Goal: Information Seeking & Learning: Learn about a topic

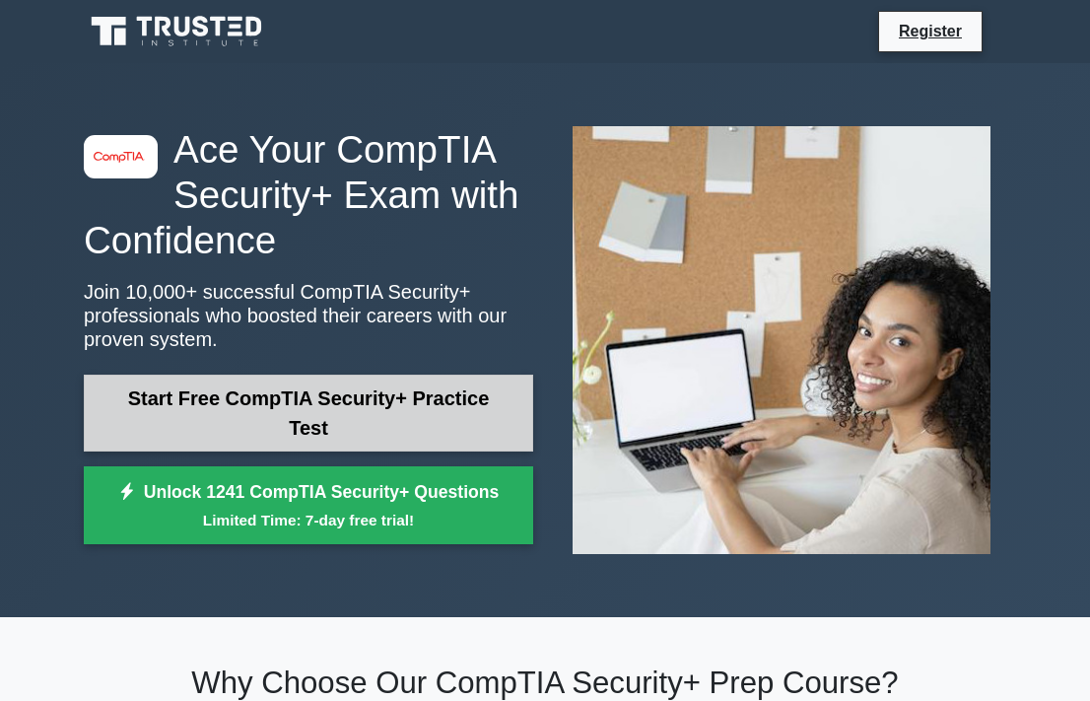
click at [303, 414] on link "Start Free CompTIA Security+ Practice Test" at bounding box center [308, 413] width 449 height 77
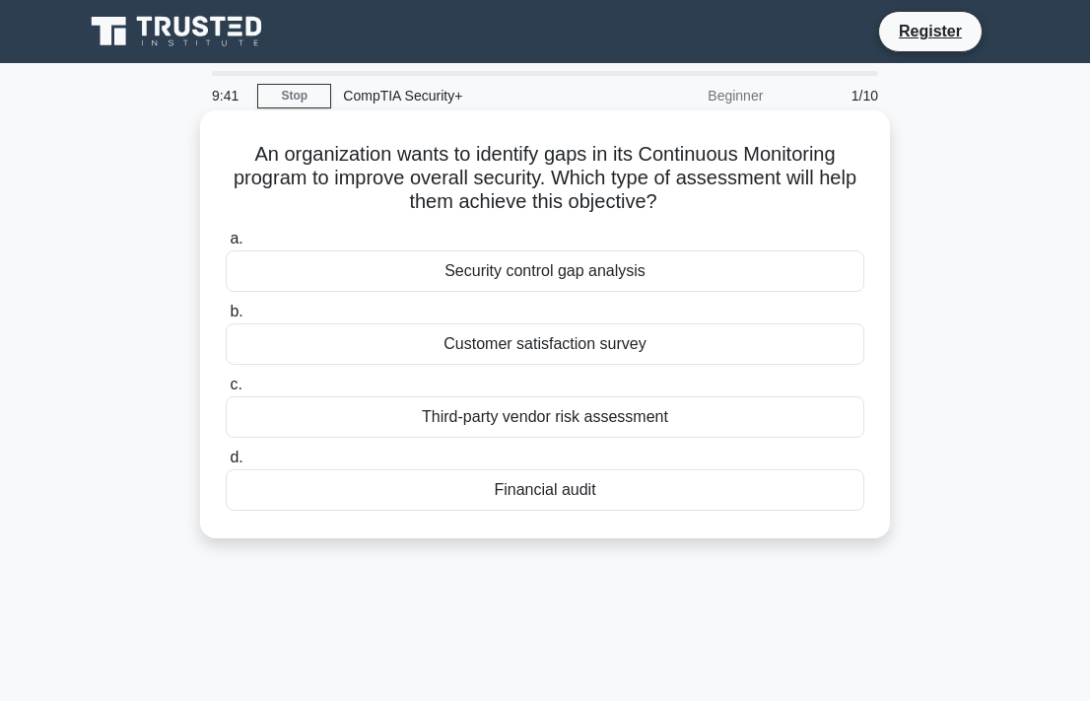
click at [561, 268] on div "Security control gap analysis" at bounding box center [545, 270] width 639 height 41
click at [226, 245] on input "a. Security control gap analysis" at bounding box center [226, 239] width 0 height 13
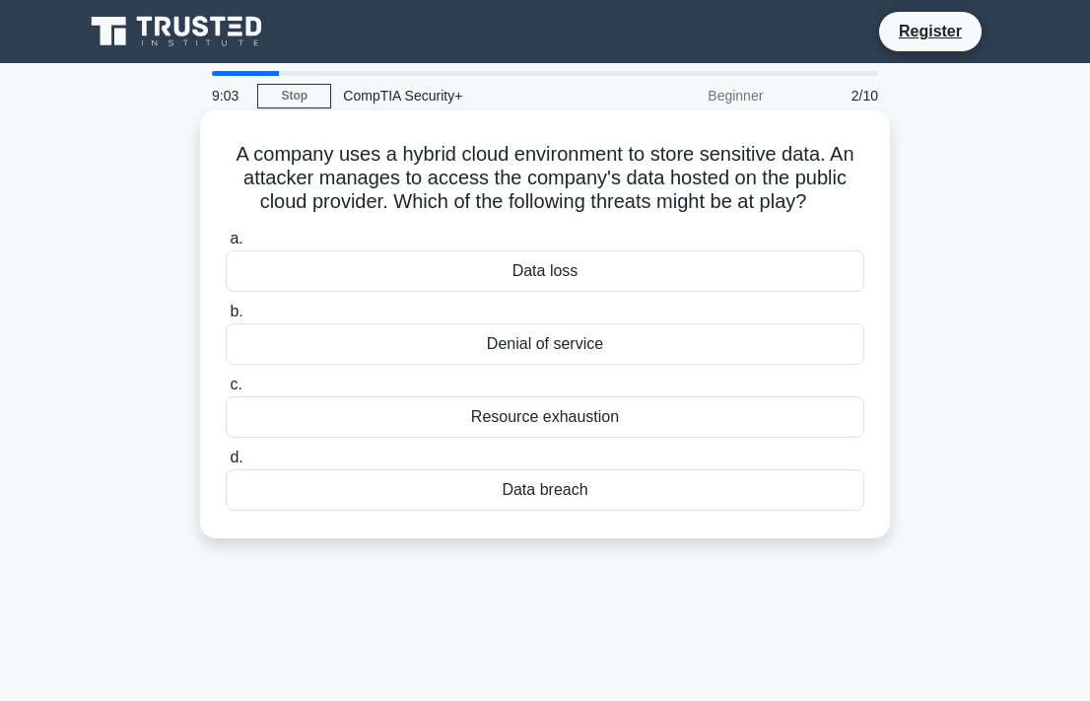
click at [548, 486] on div "Data breach" at bounding box center [545, 489] width 639 height 41
click at [226, 464] on input "d. Data breach" at bounding box center [226, 457] width 0 height 13
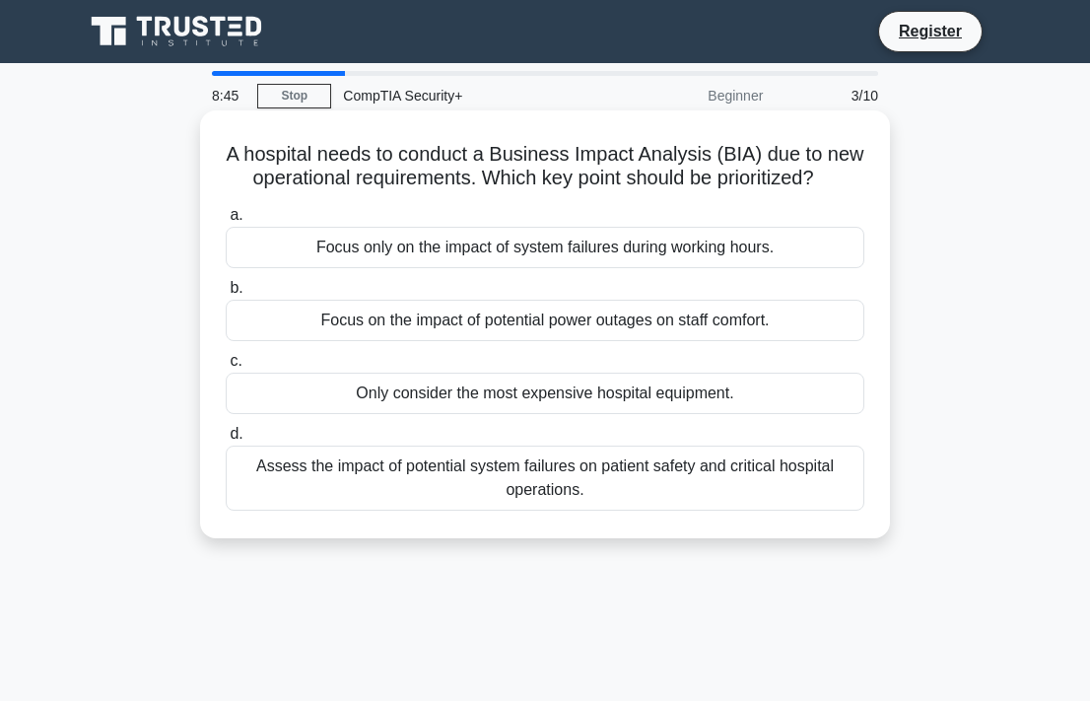
click at [485, 485] on div "Assess the impact of potential system failures on patient safety and critical h…" at bounding box center [545, 477] width 639 height 65
click at [226, 441] on input "d. Assess the impact of potential system failures on patient safety and critica…" at bounding box center [226, 434] width 0 height 13
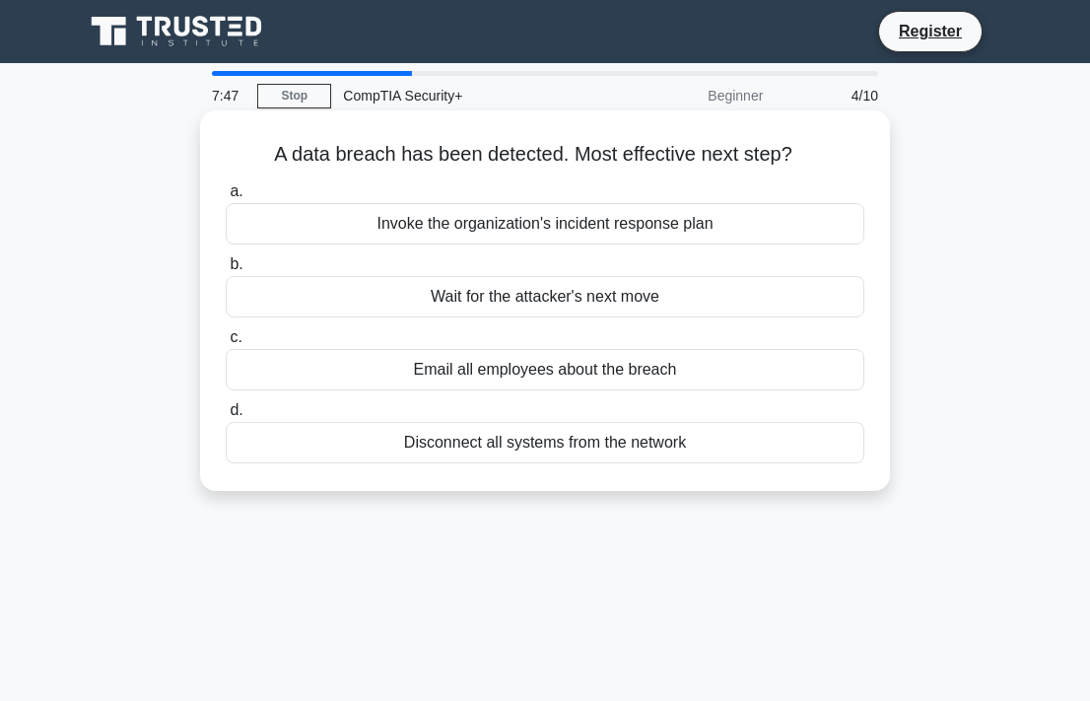
click at [726, 229] on div "Invoke the organization's incident response plan" at bounding box center [545, 223] width 639 height 41
click at [226, 198] on input "a. Invoke the organization's incident response plan" at bounding box center [226, 191] width 0 height 13
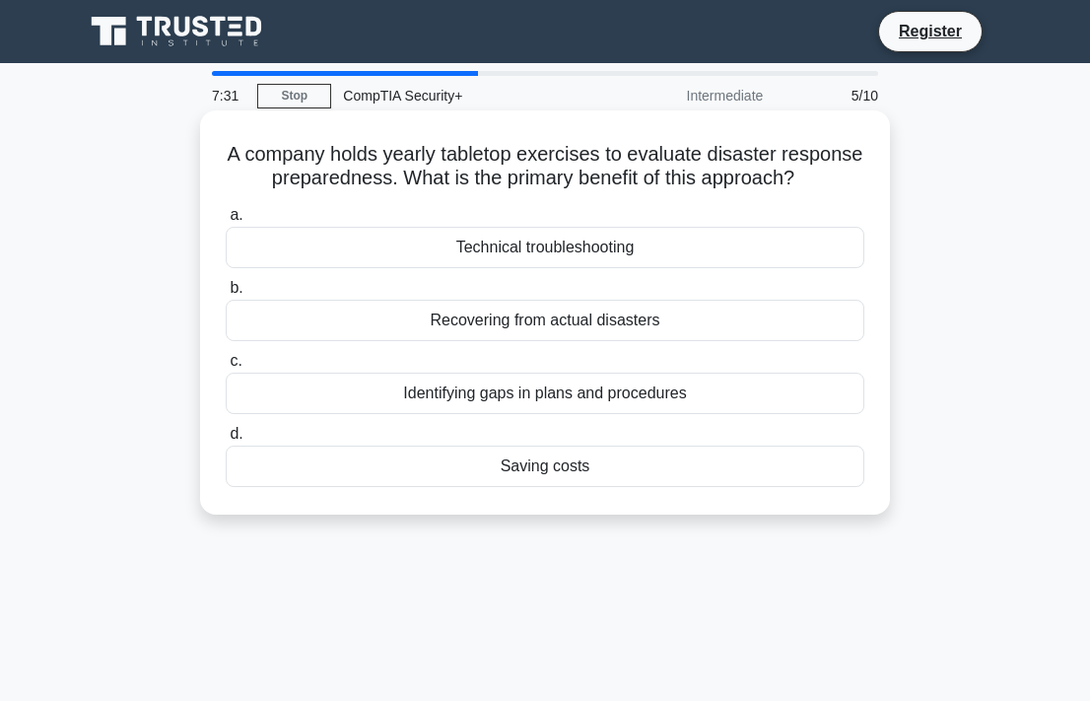
click at [678, 399] on div "Identifying gaps in plans and procedures" at bounding box center [545, 393] width 639 height 41
click at [226, 368] on input "c. Identifying gaps in plans and procedures" at bounding box center [226, 361] width 0 height 13
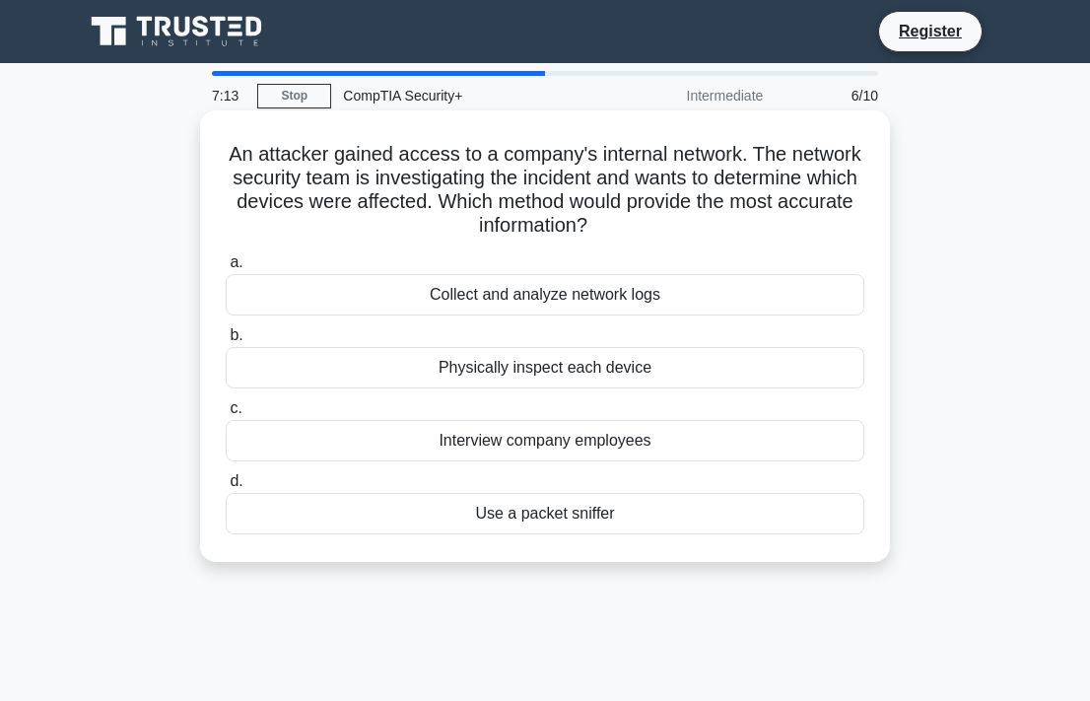
click at [669, 296] on div "Collect and analyze network logs" at bounding box center [545, 294] width 639 height 41
click at [226, 269] on input "a. Collect and analyze network logs" at bounding box center [226, 262] width 0 height 13
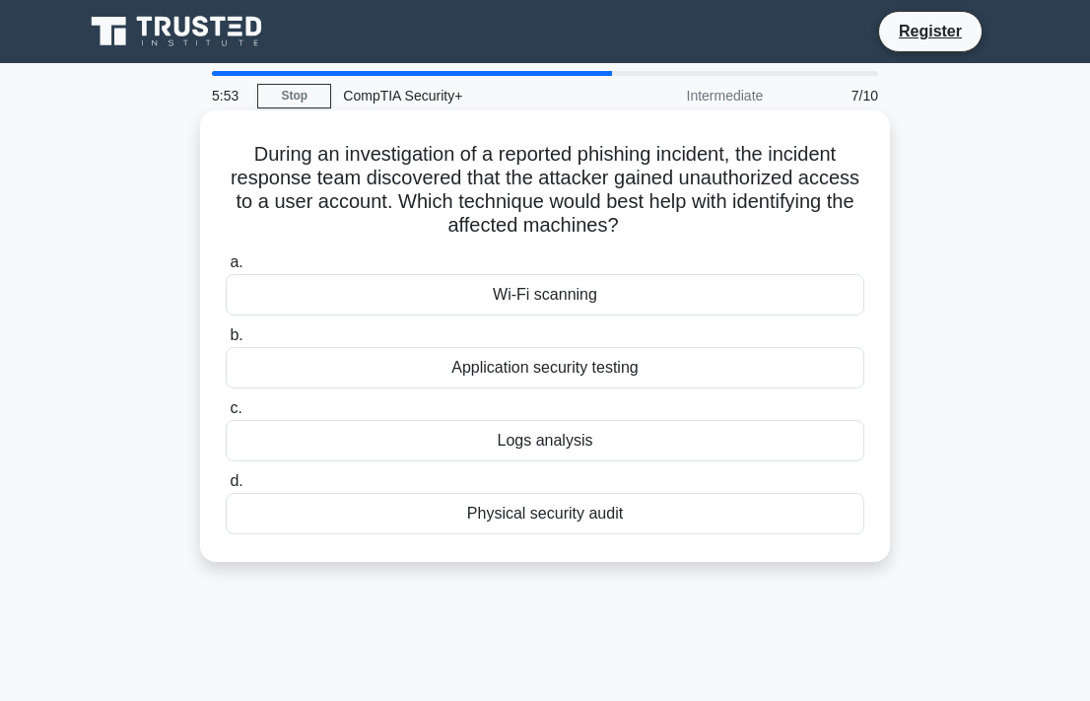
click at [564, 445] on div "Logs analysis" at bounding box center [545, 440] width 639 height 41
click at [226, 415] on input "c. Logs analysis" at bounding box center [226, 408] width 0 height 13
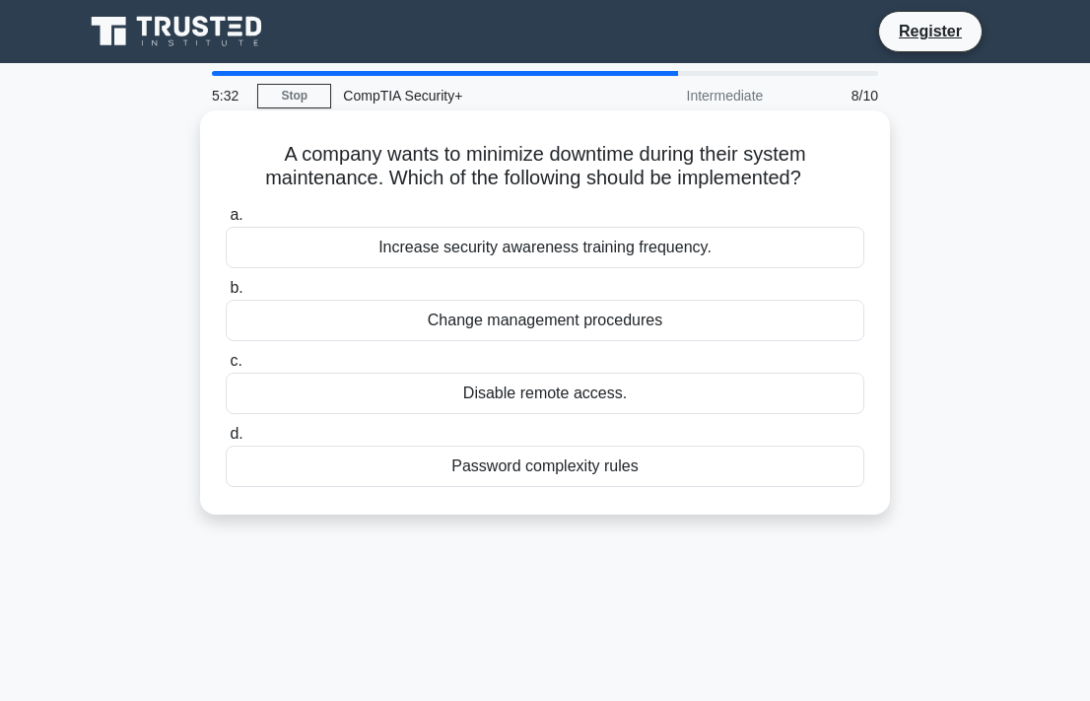
click at [613, 327] on div "Change management procedures" at bounding box center [545, 320] width 639 height 41
click at [226, 295] on input "b. Change management procedures" at bounding box center [226, 288] width 0 height 13
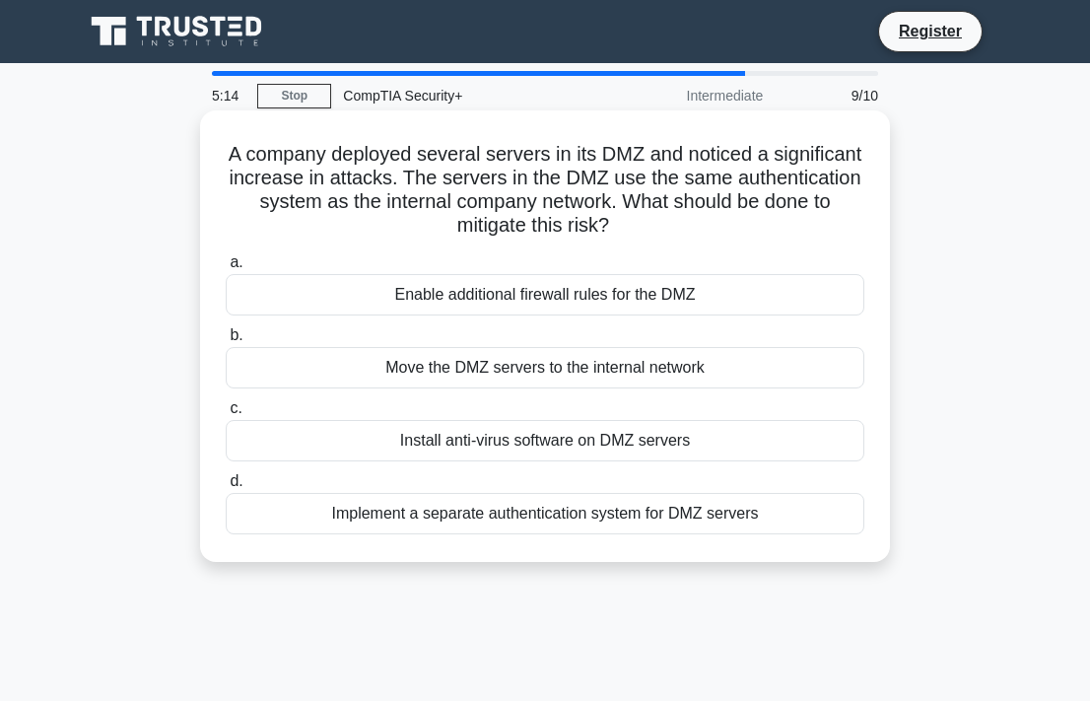
click at [873, 218] on div "A company deployed several servers in its DMZ and noticed a significant increas…" at bounding box center [545, 336] width 674 height 436
click at [597, 530] on div "Implement a separate authentication system for DMZ servers" at bounding box center [545, 513] width 639 height 41
click at [226, 488] on input "d. Implement a separate authentication system for DMZ servers" at bounding box center [226, 481] width 0 height 13
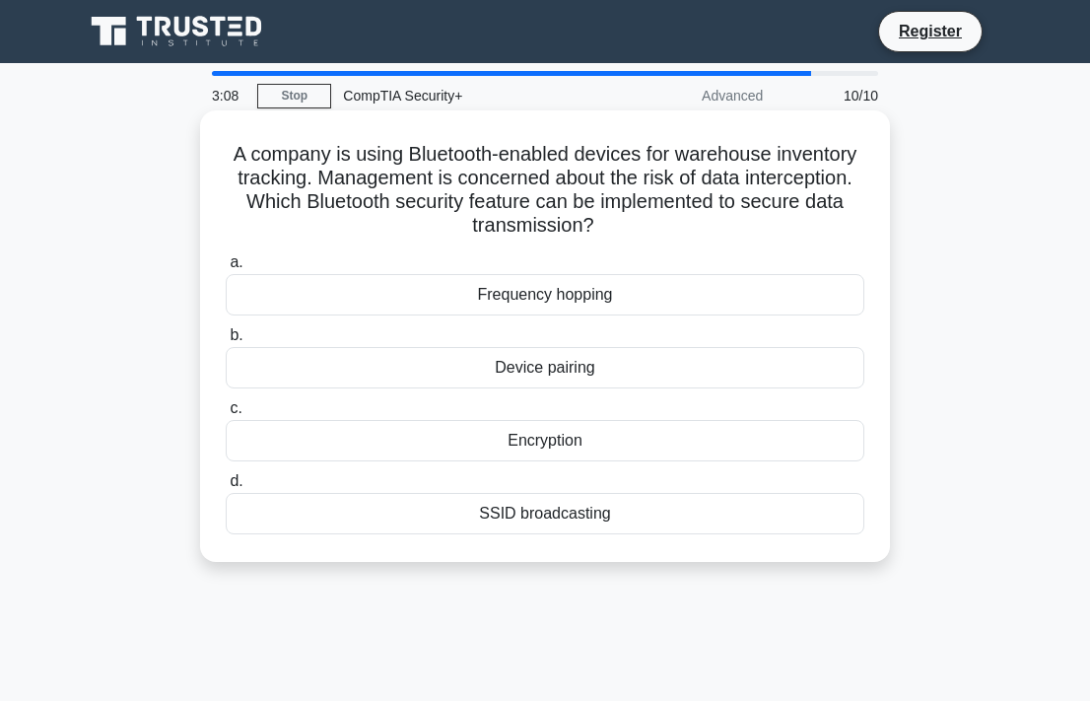
click at [576, 445] on div "Encryption" at bounding box center [545, 440] width 639 height 41
click at [226, 415] on input "c. Encryption" at bounding box center [226, 408] width 0 height 13
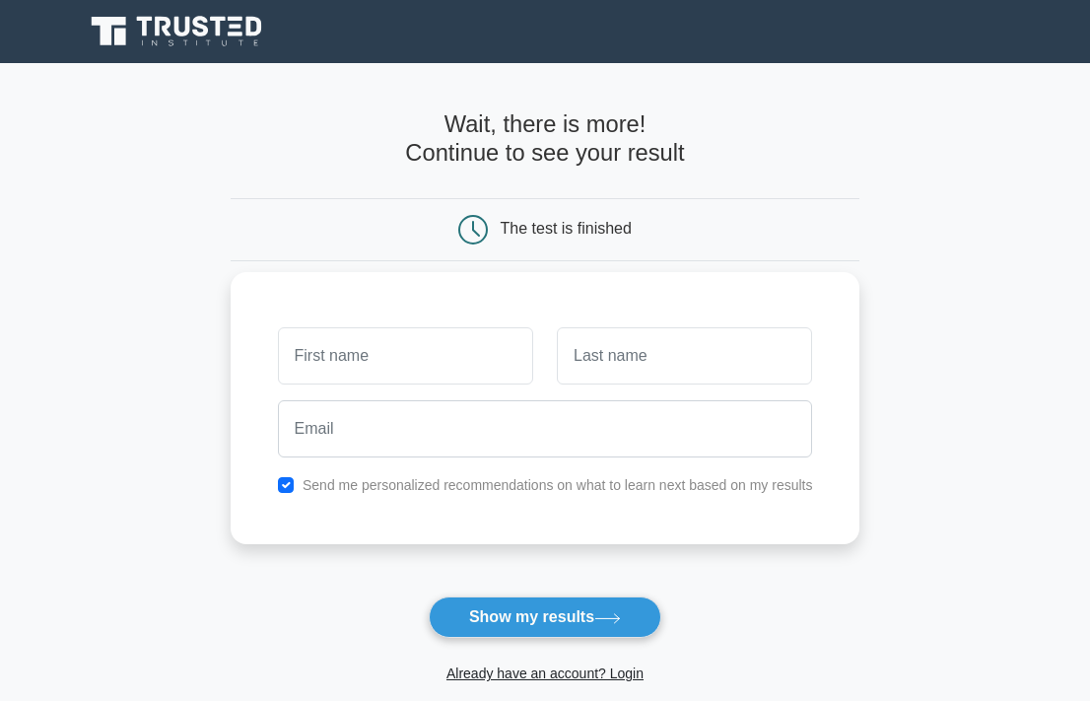
click at [456, 377] on input "text" at bounding box center [405, 355] width 255 height 57
type input "Malaya"
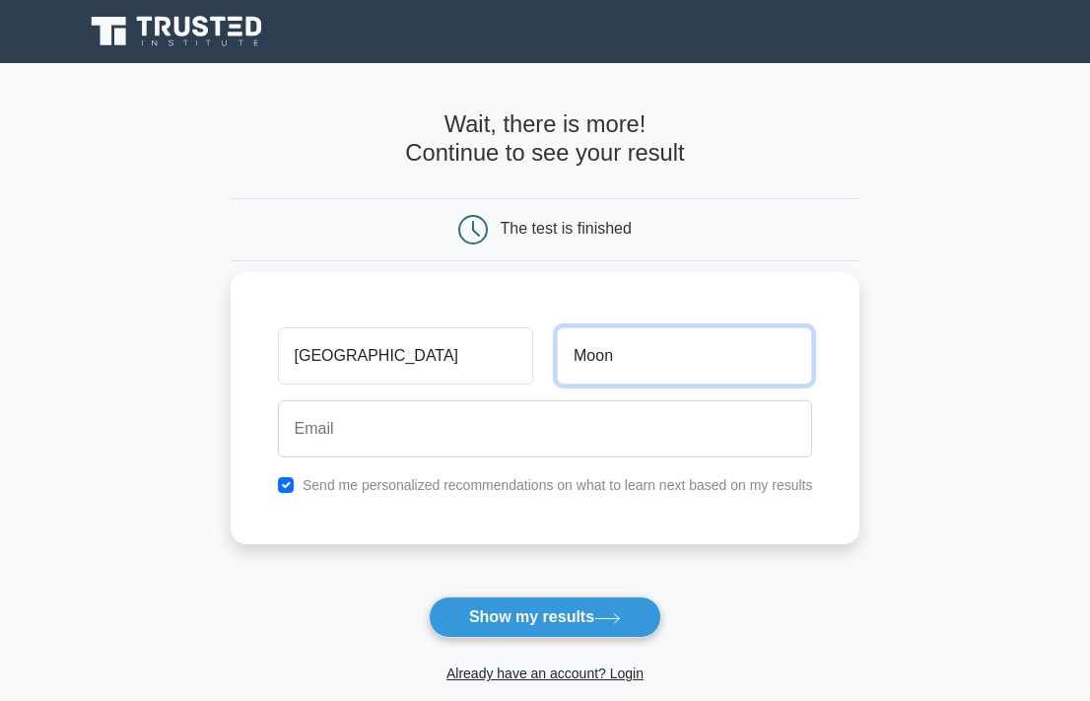
type input "Moon"
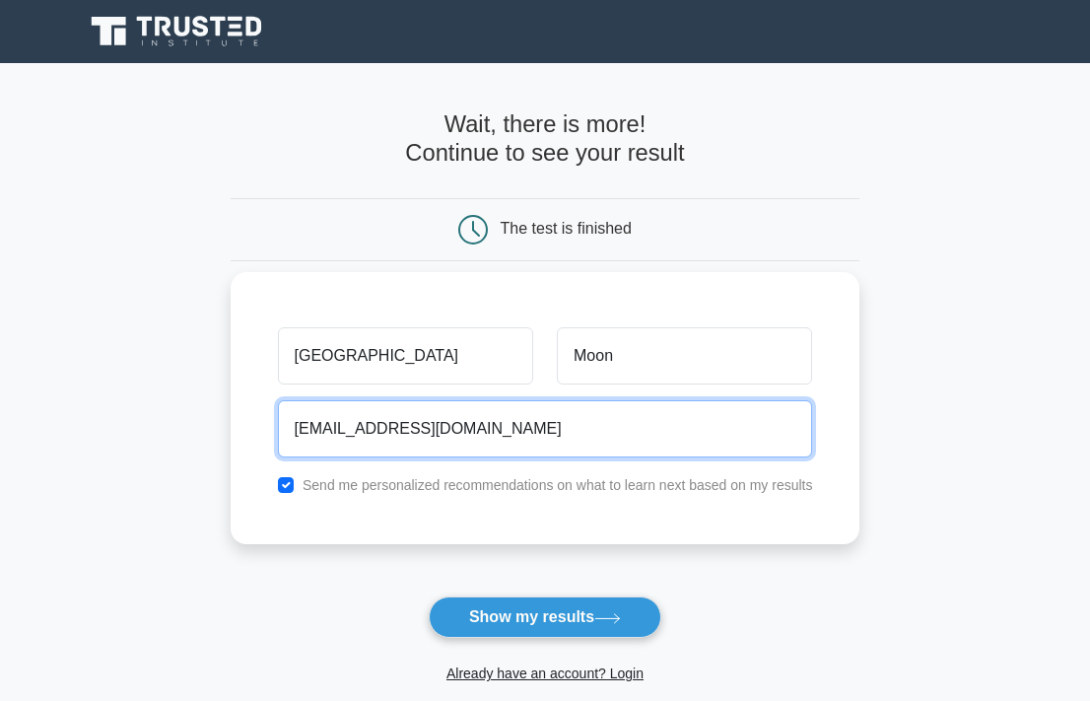
type input "malayamoonmjm@gmail.com"
click at [544, 617] on button "Show my results" at bounding box center [545, 616] width 233 height 41
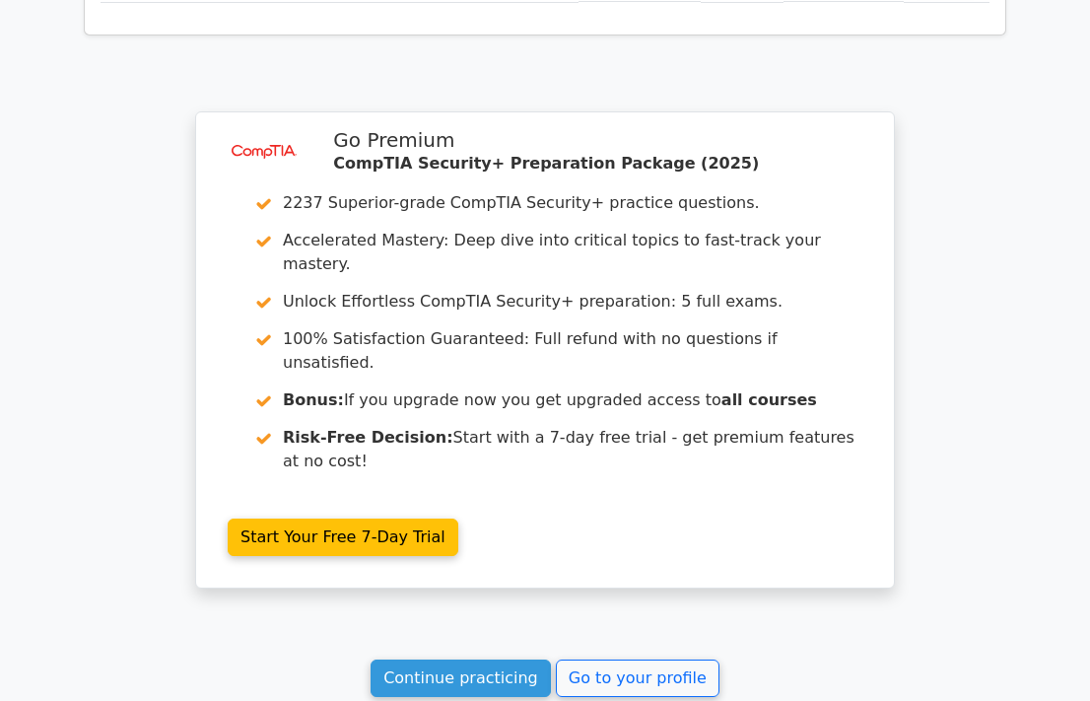
scroll to position [2981, 0]
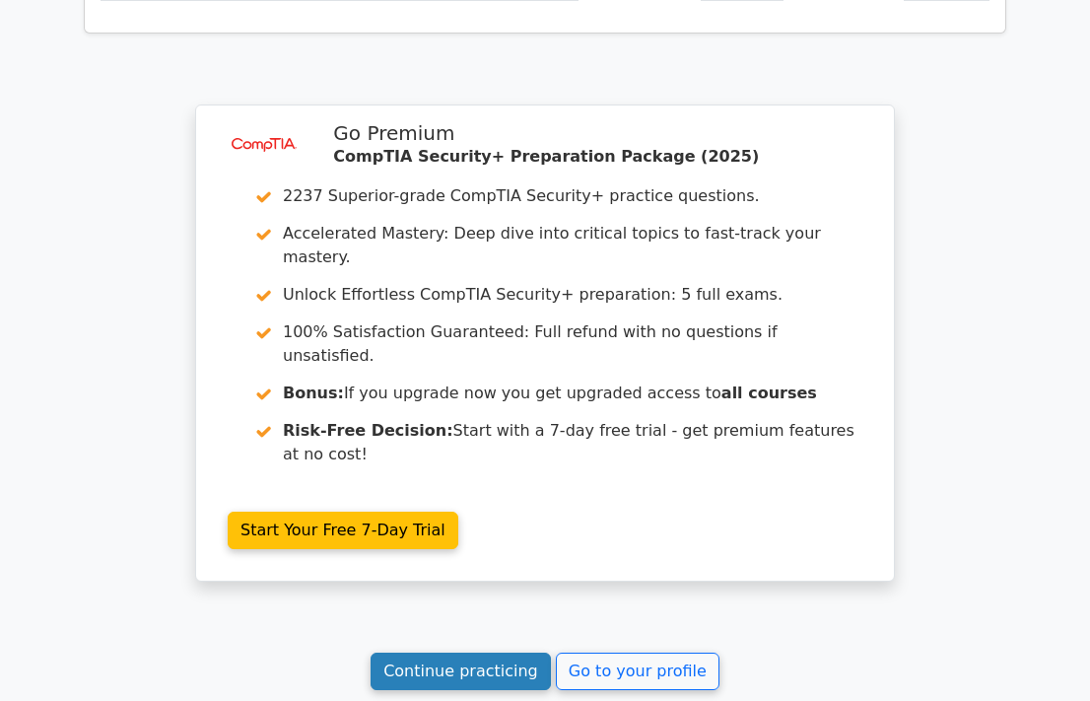
click at [511, 652] on link "Continue practicing" at bounding box center [461, 670] width 180 height 37
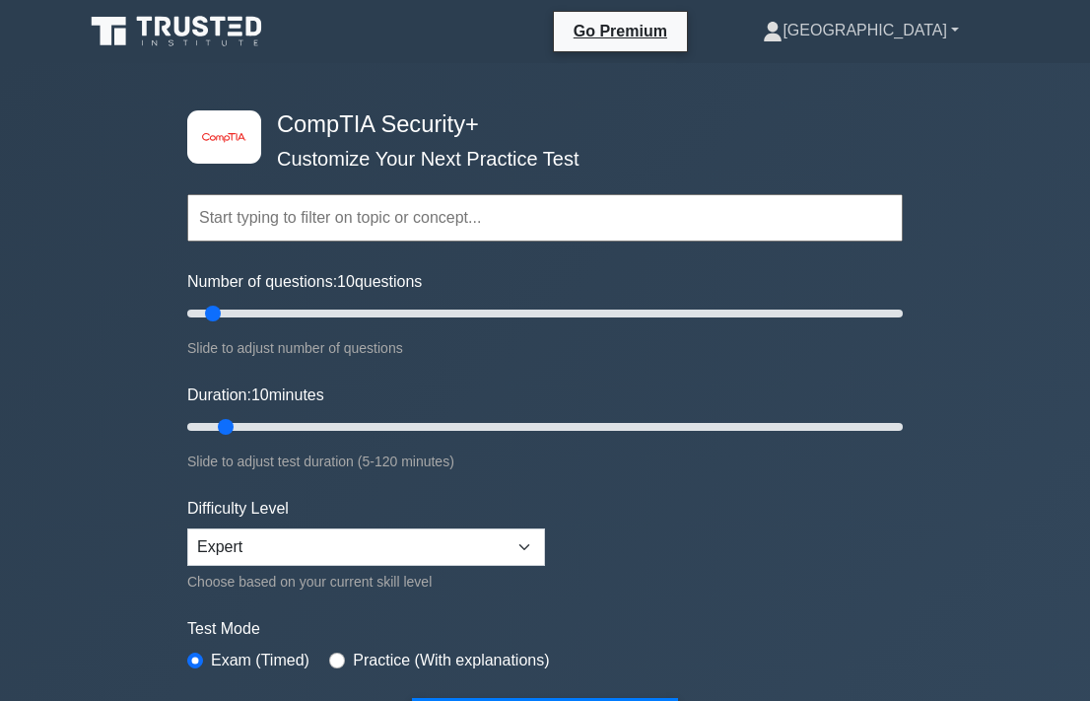
click at [928, 39] on link "[GEOGRAPHIC_DATA]" at bounding box center [861, 30] width 291 height 39
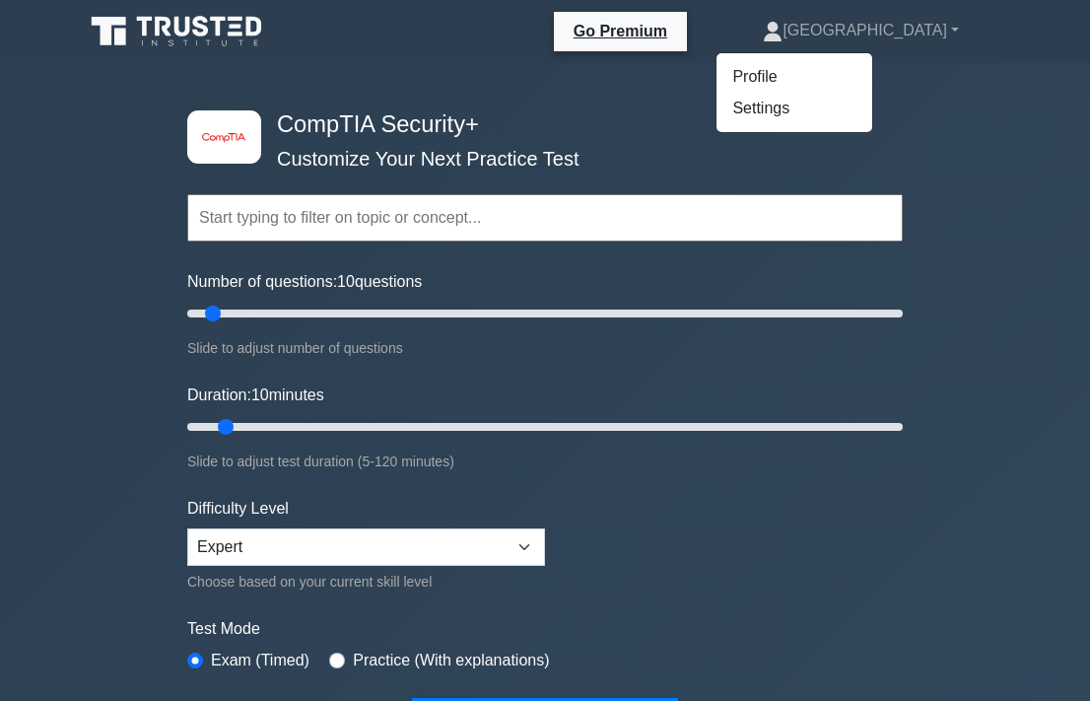
drag, startPoint x: 928, startPoint y: 39, endPoint x: 881, endPoint y: 72, distance: 57.4
click at [872, 72] on link "Profile" at bounding box center [795, 77] width 156 height 32
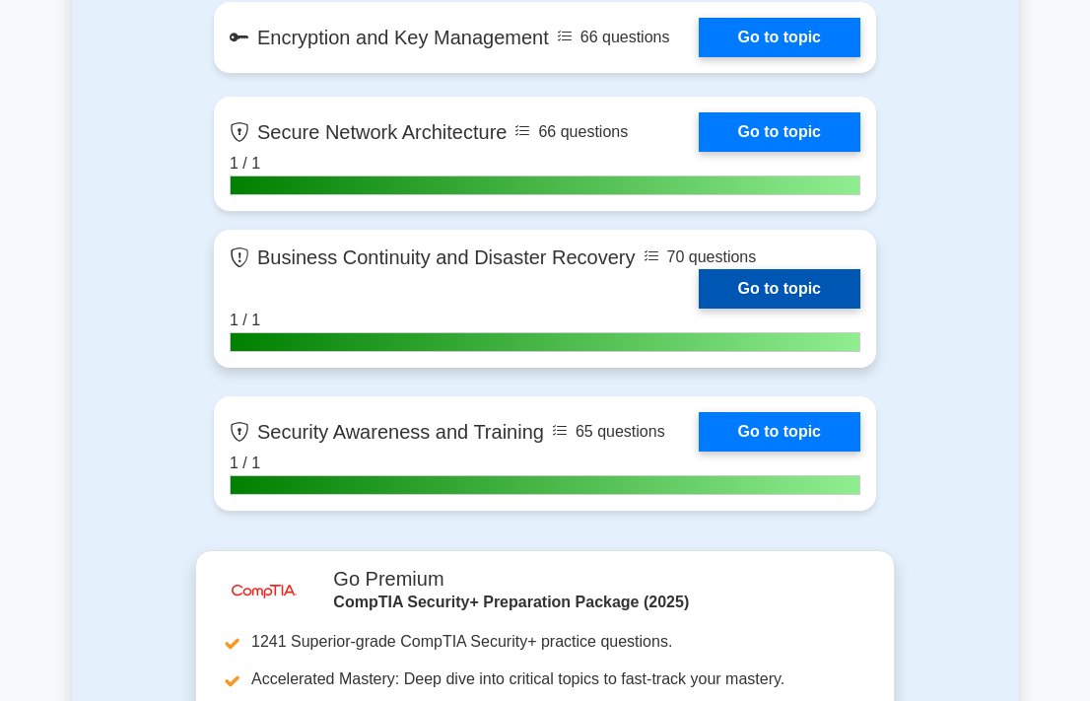
scroll to position [3645, 0]
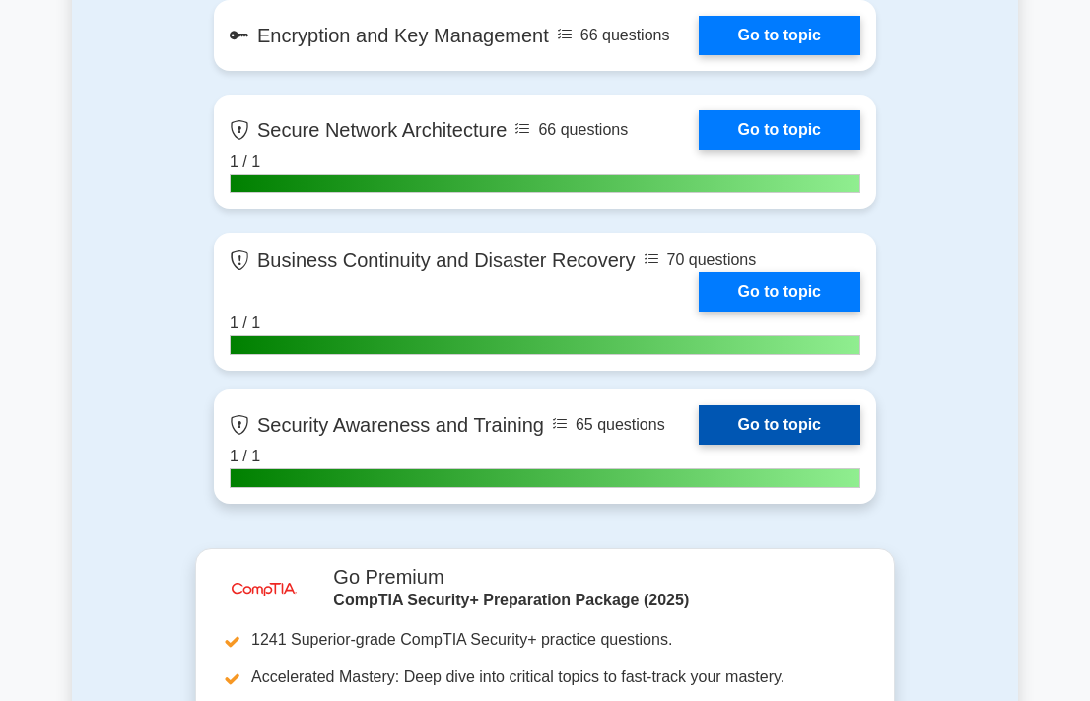
click at [755, 434] on link "Go to topic" at bounding box center [780, 424] width 162 height 39
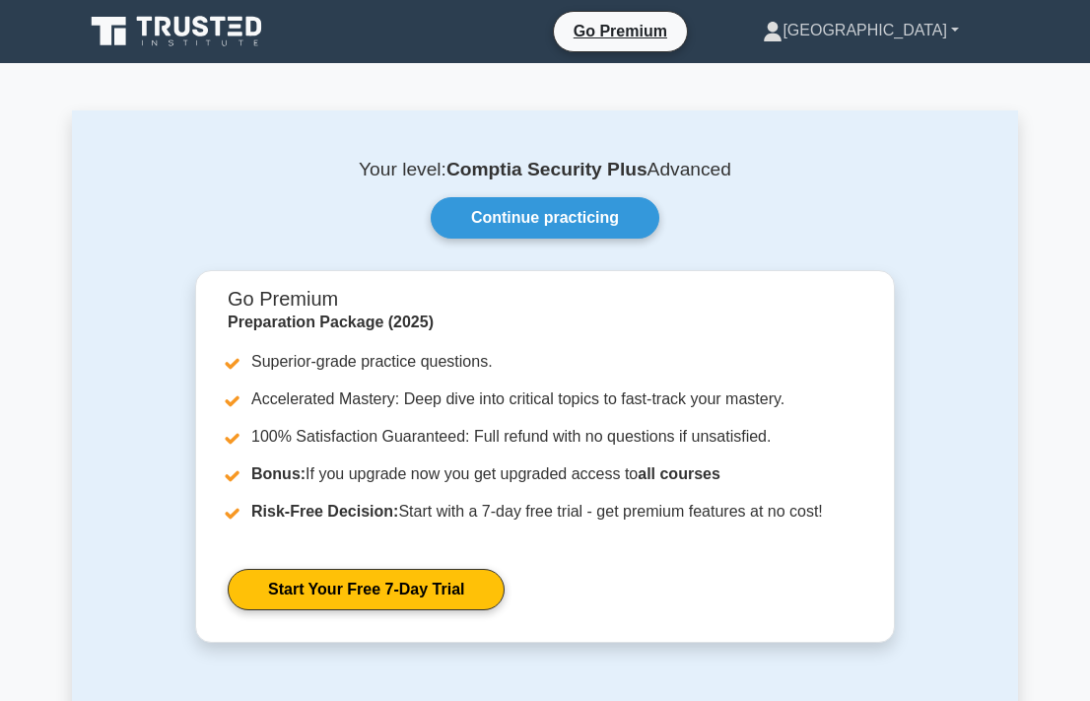
click at [933, 32] on link "[GEOGRAPHIC_DATA]" at bounding box center [861, 30] width 291 height 39
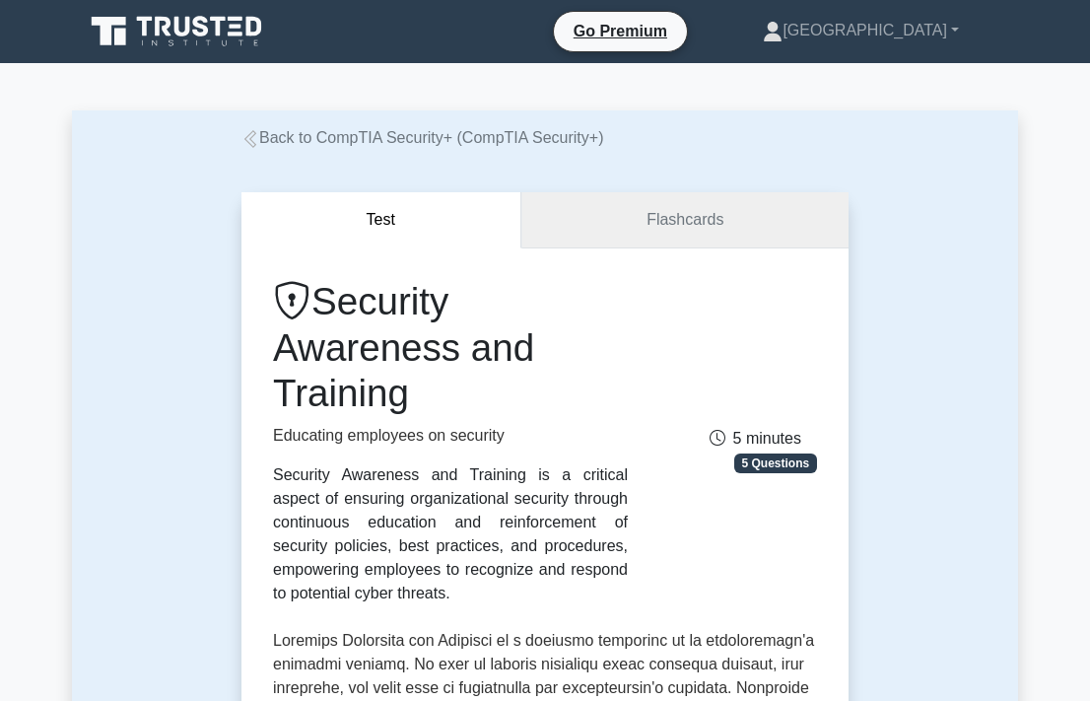
click at [629, 221] on link "Flashcards" at bounding box center [684, 220] width 327 height 56
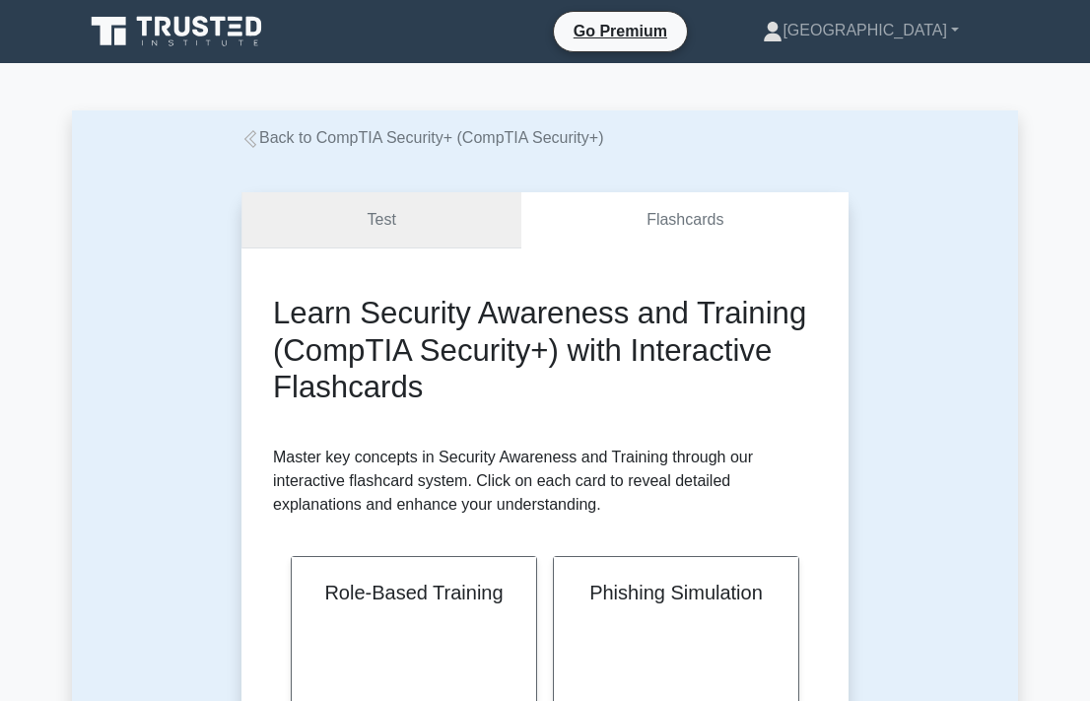
click at [466, 219] on link "Test" at bounding box center [381, 220] width 280 height 56
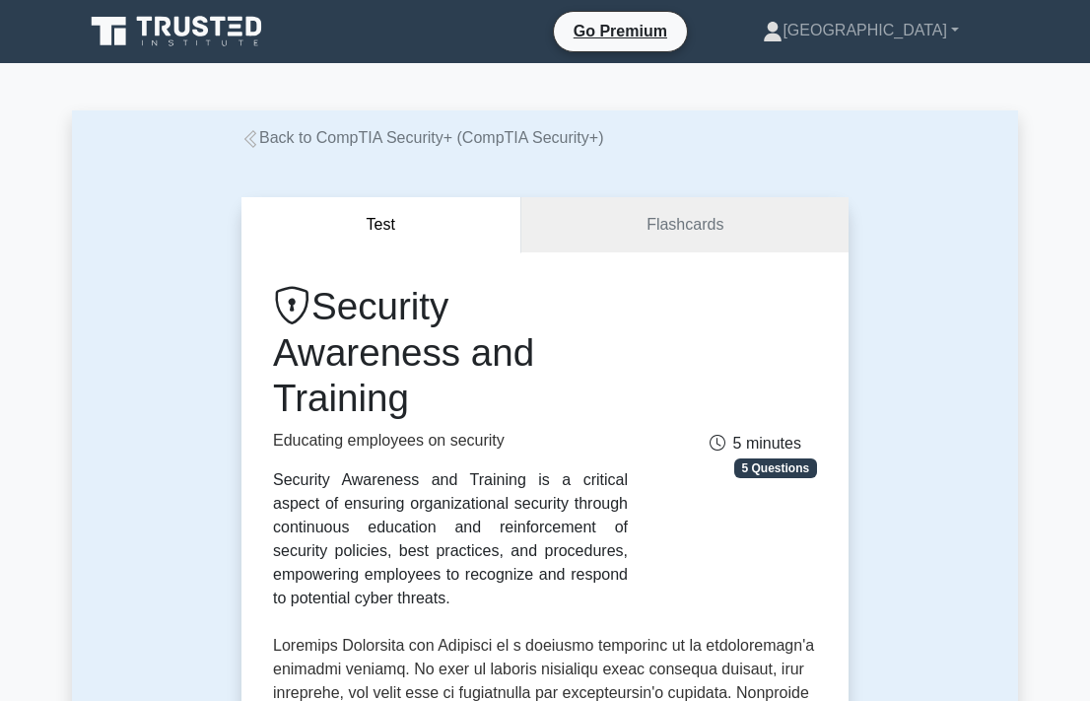
click at [383, 139] on link "Back to CompTIA Security+ (CompTIA Security+)" at bounding box center [422, 137] width 362 height 17
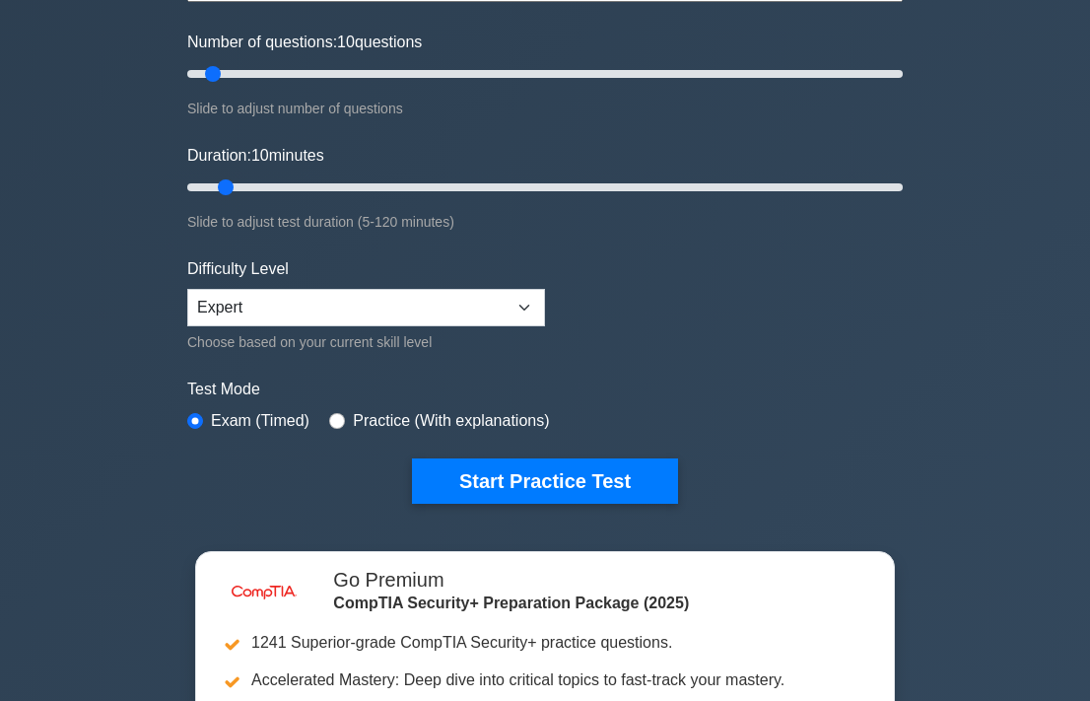
scroll to position [245, 0]
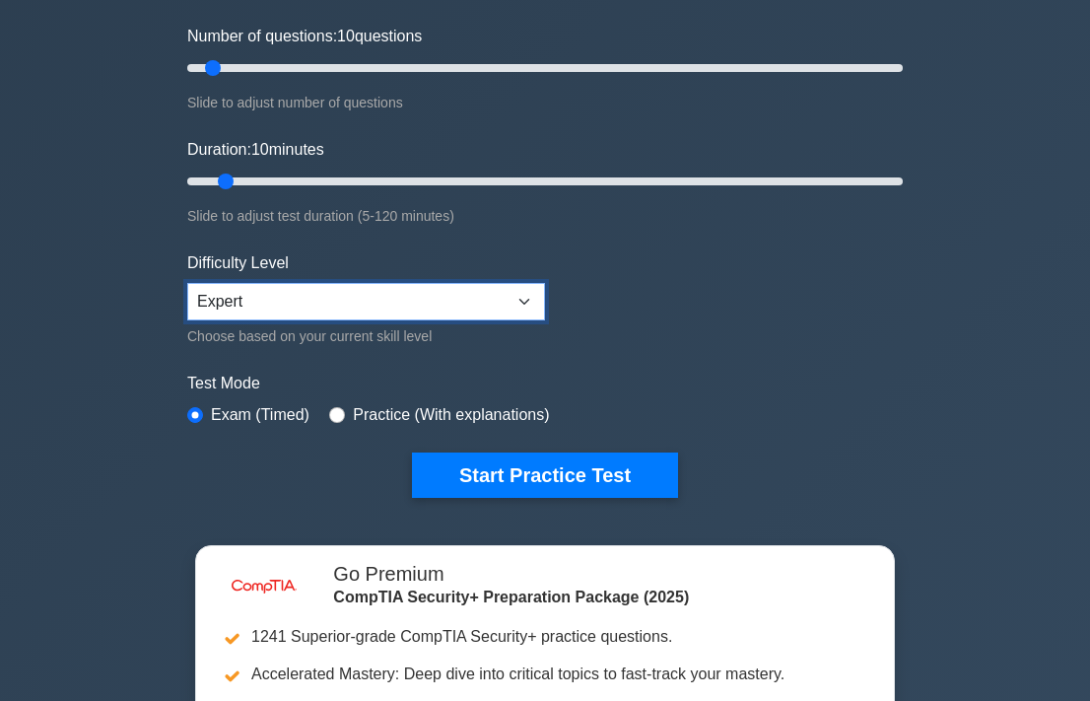
select select "intermediate"
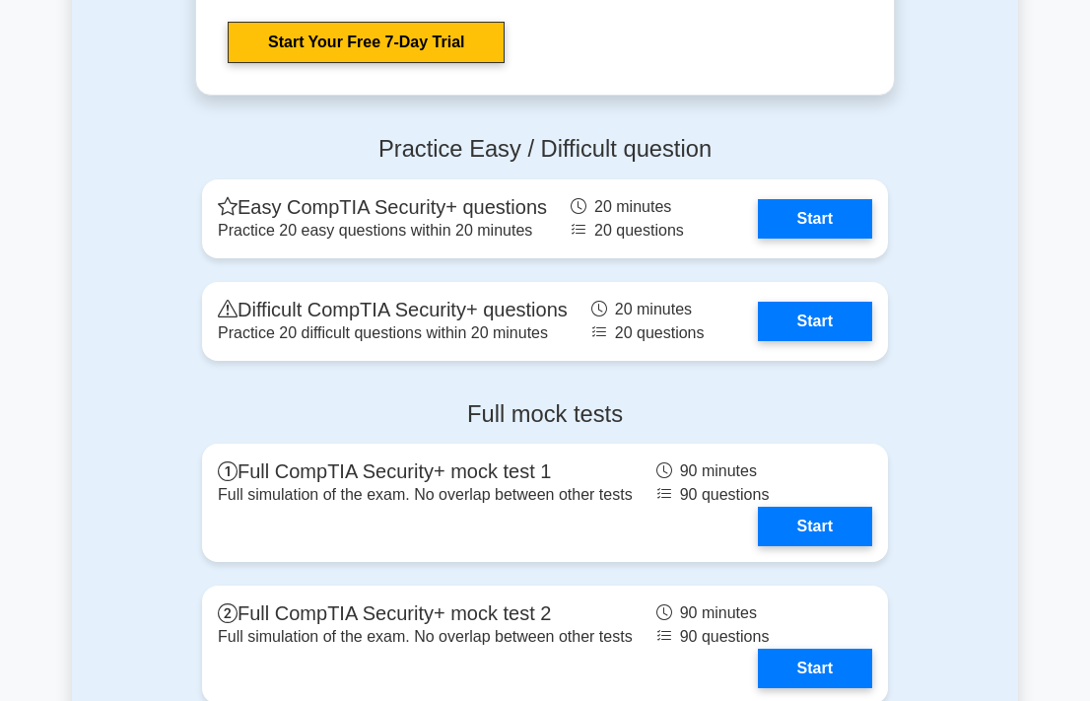
scroll to position [4510, 0]
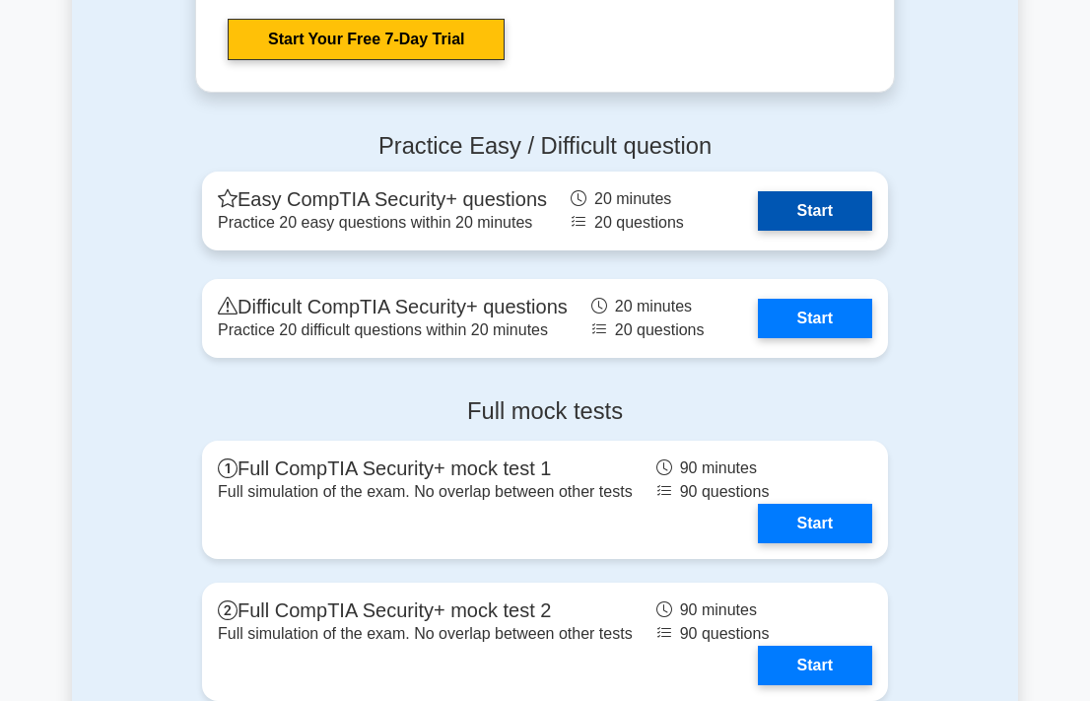
click at [794, 201] on link "Start" at bounding box center [815, 210] width 114 height 39
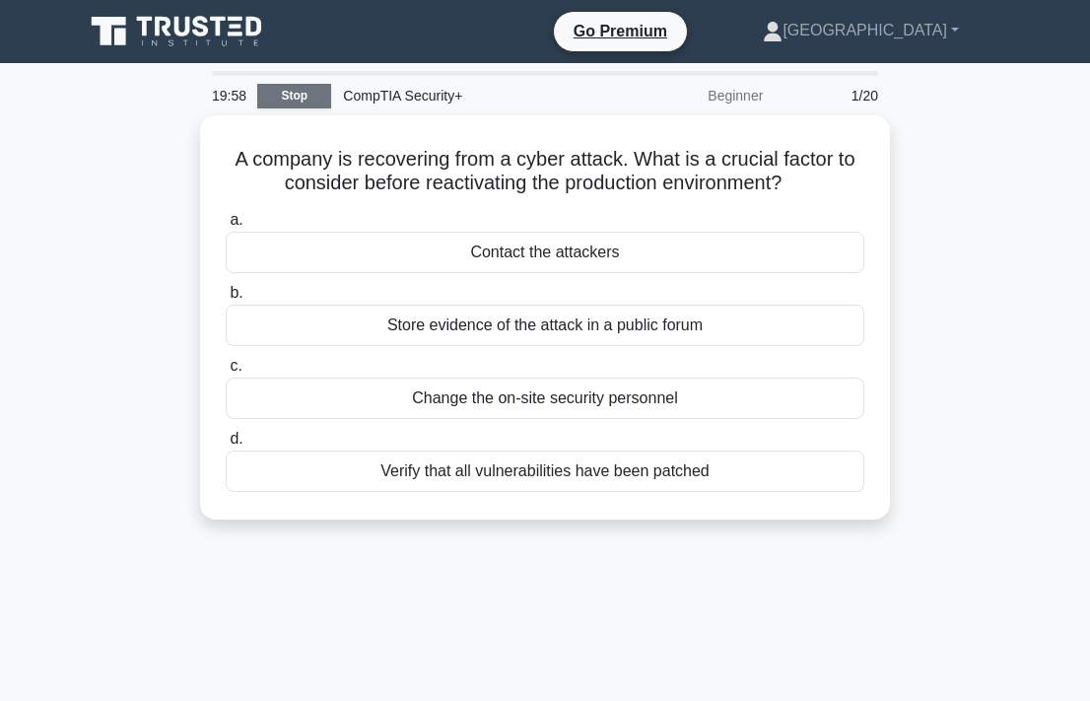
click at [294, 103] on link "Stop" at bounding box center [294, 96] width 74 height 25
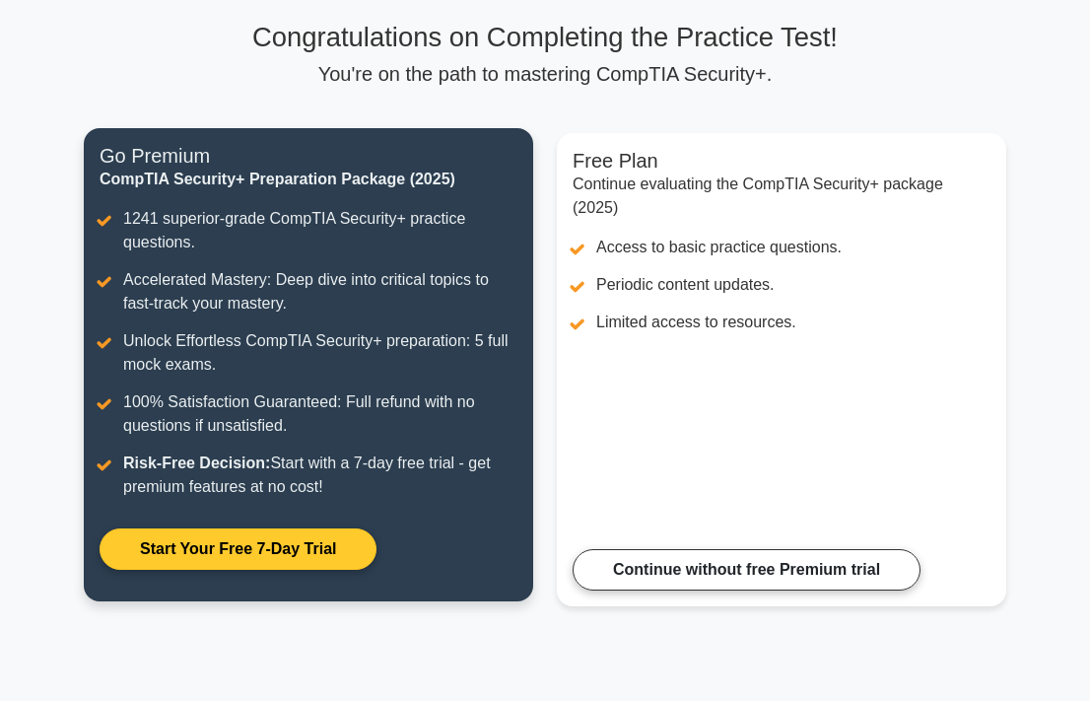
scroll to position [137, 0]
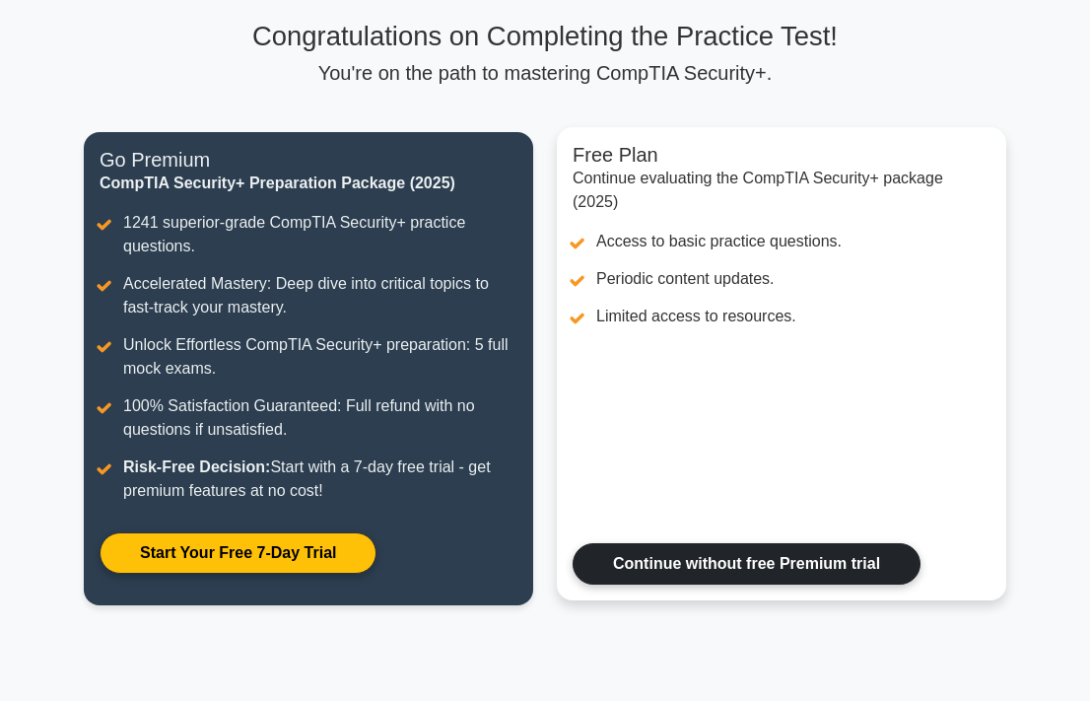
click at [670, 563] on link "Continue without free Premium trial" at bounding box center [747, 563] width 348 height 41
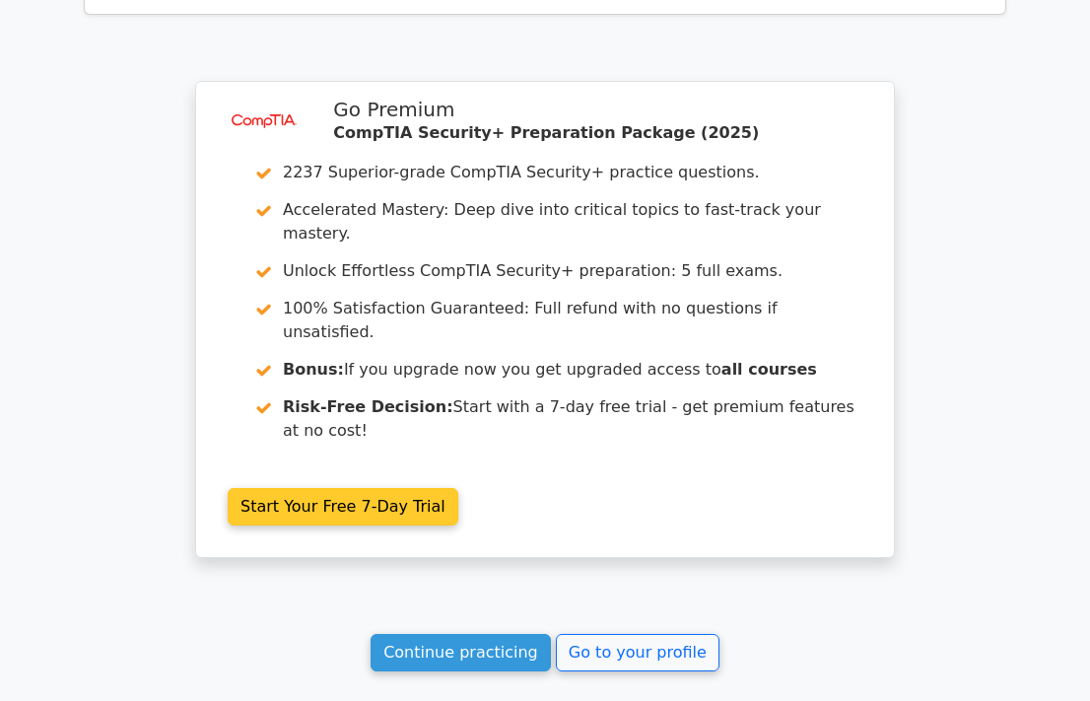
scroll to position [3001, 0]
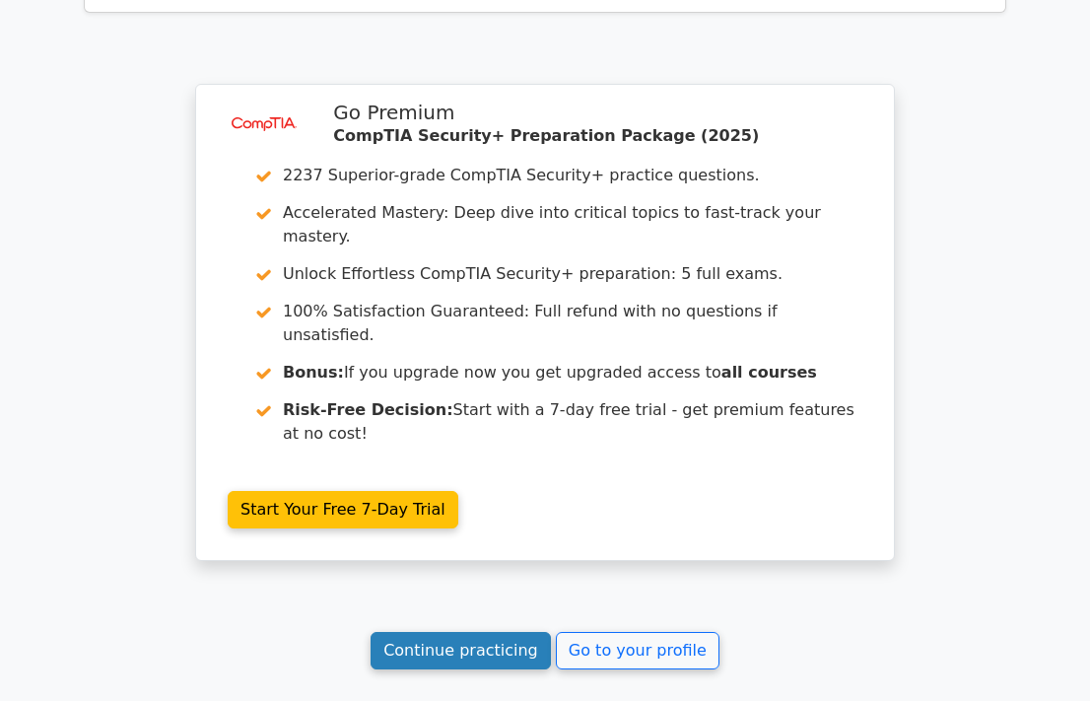
click at [492, 632] on link "Continue practicing" at bounding box center [461, 650] width 180 height 37
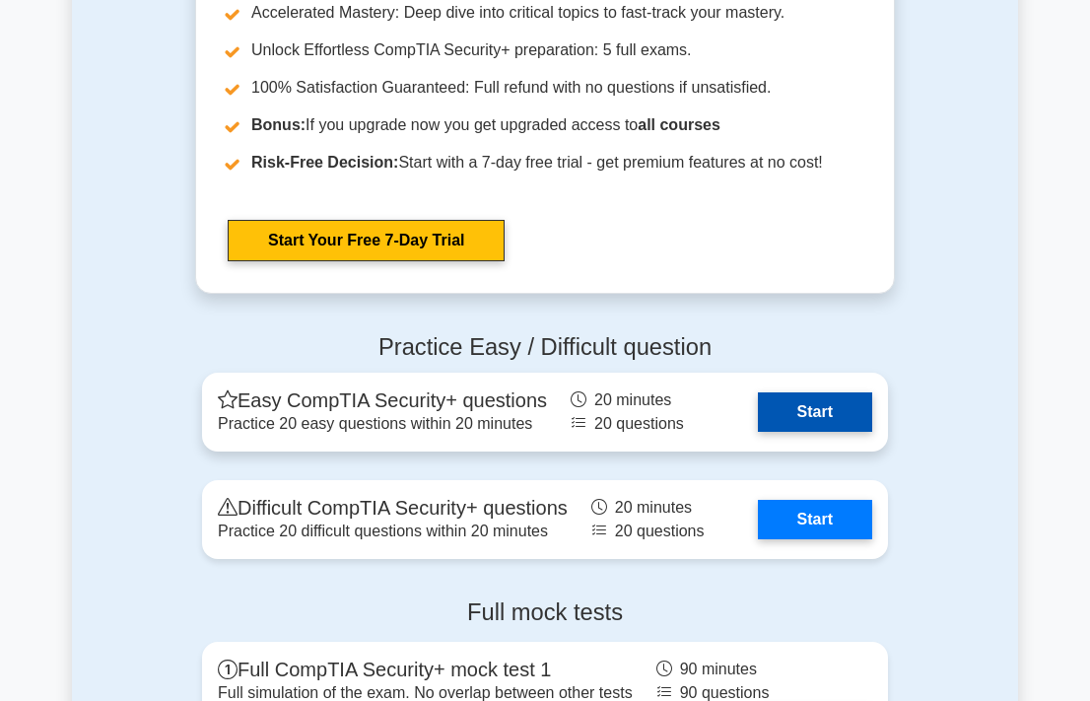
scroll to position [4307, 0]
